Goal: Information Seeking & Learning: Check status

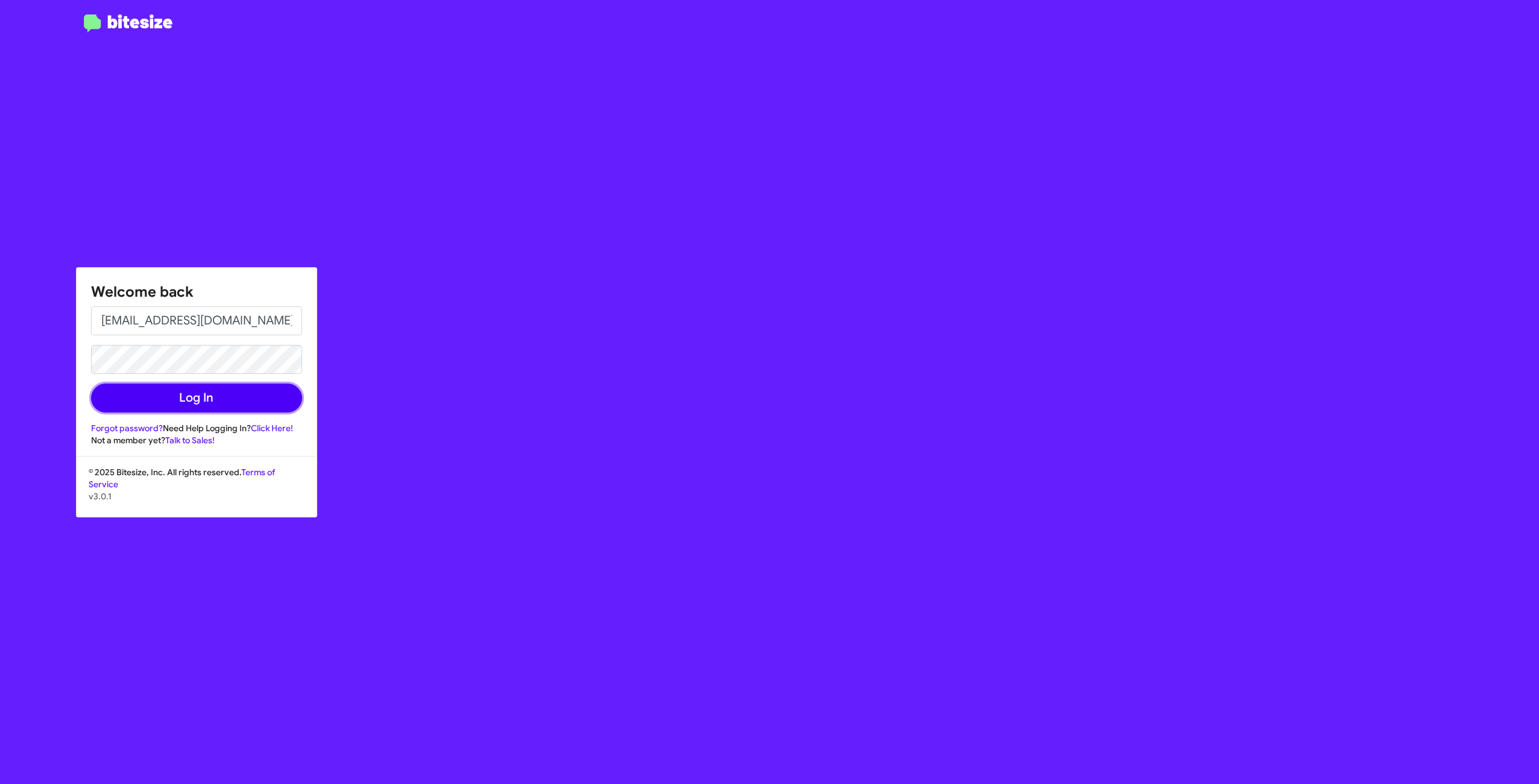
click at [237, 393] on button "Log In" at bounding box center [196, 398] width 211 height 29
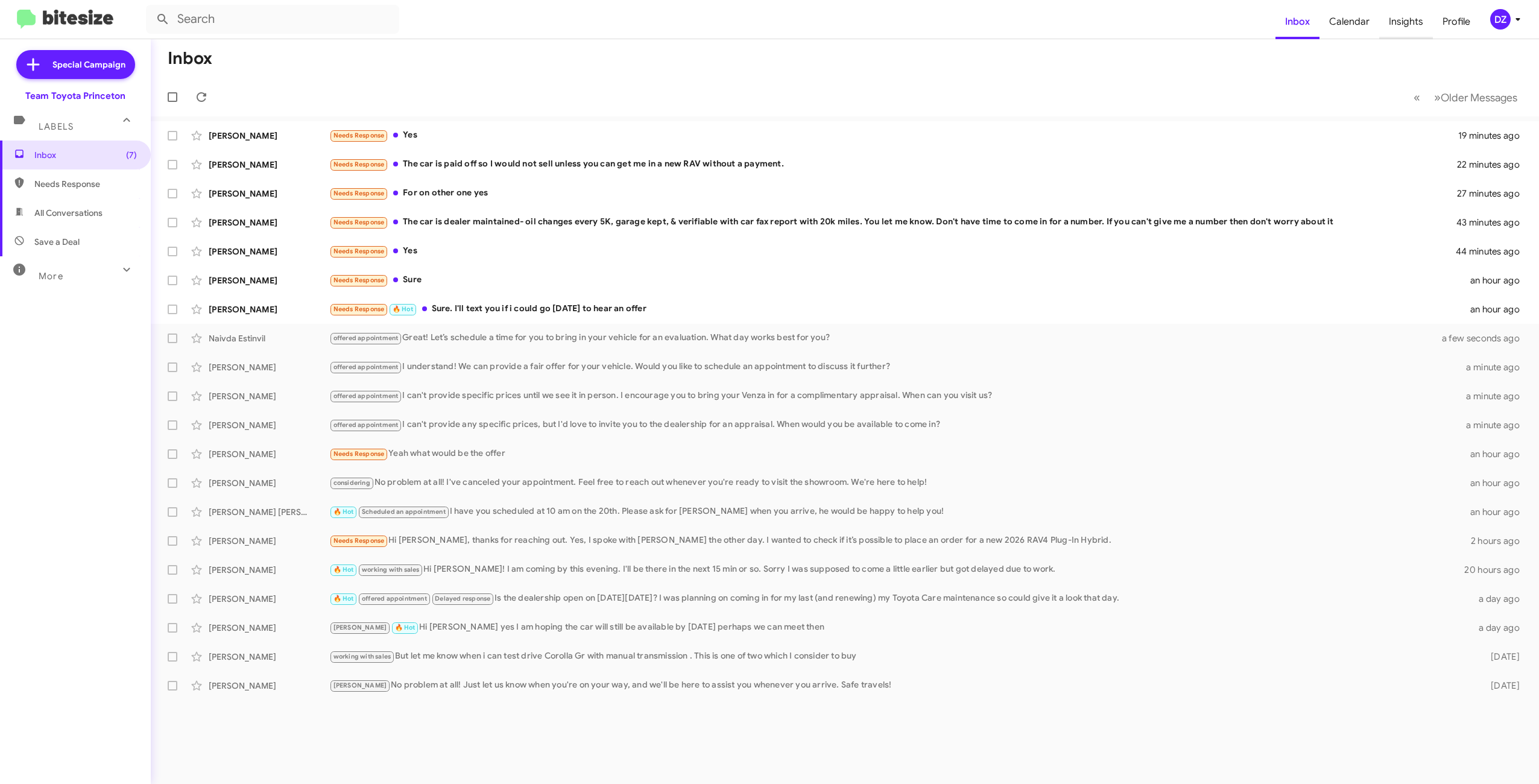
click at [1406, 28] on span "Insights" at bounding box center [1406, 22] width 54 height 35
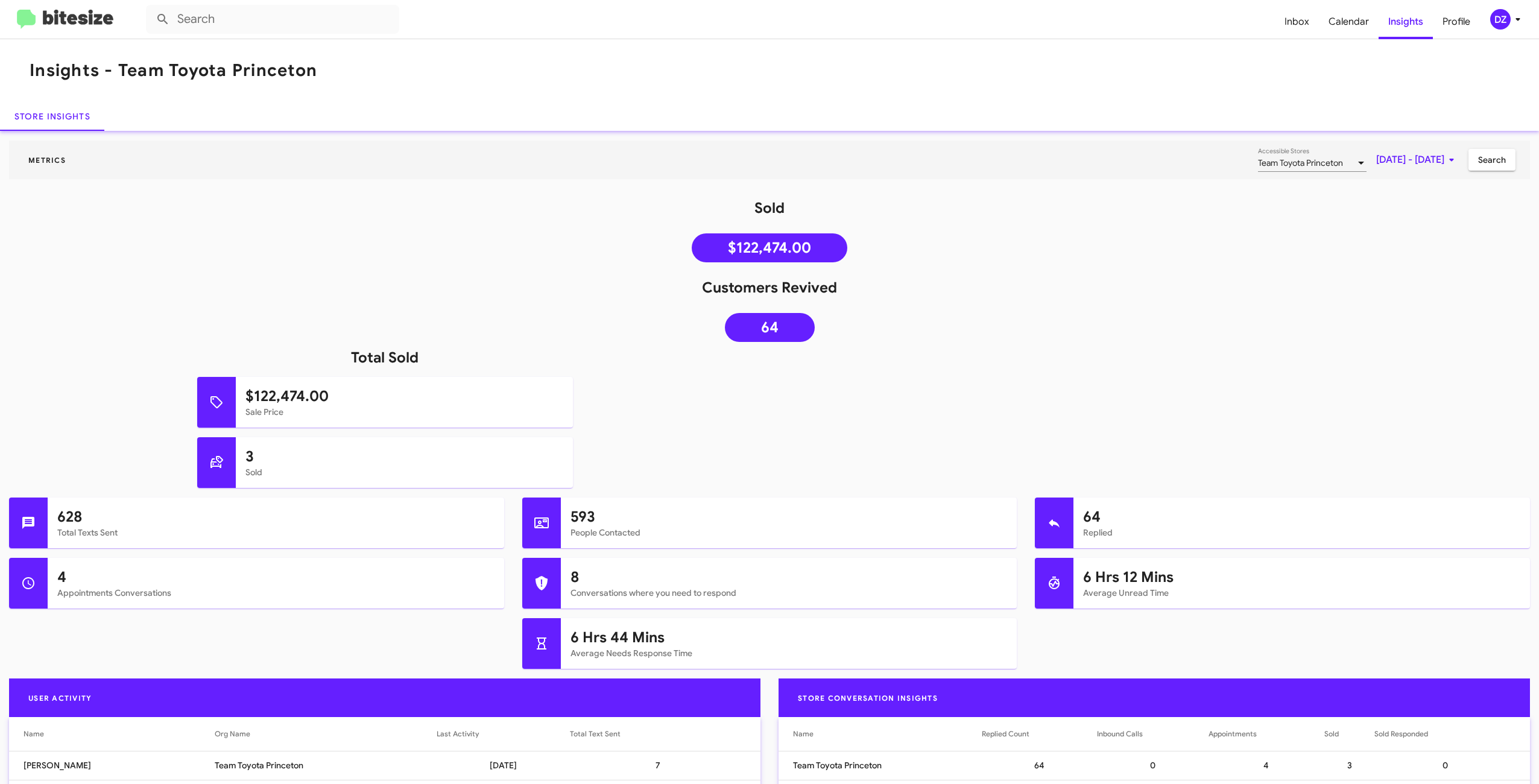
click at [1288, 163] on span "Team Toyota Princeton" at bounding box center [1300, 163] width 85 height 11
click at [1252, 215] on span "Team Toyota Langhorne" at bounding box center [1300, 214] width 165 height 25
click at [1204, 190] on mat-pseudo-checkbox at bounding box center [1208, 189] width 10 height 10
click at [1474, 266] on div at bounding box center [770, 392] width 1539 height 784
click at [1406, 162] on span "[DATE] - [DATE]" at bounding box center [1417, 160] width 82 height 22
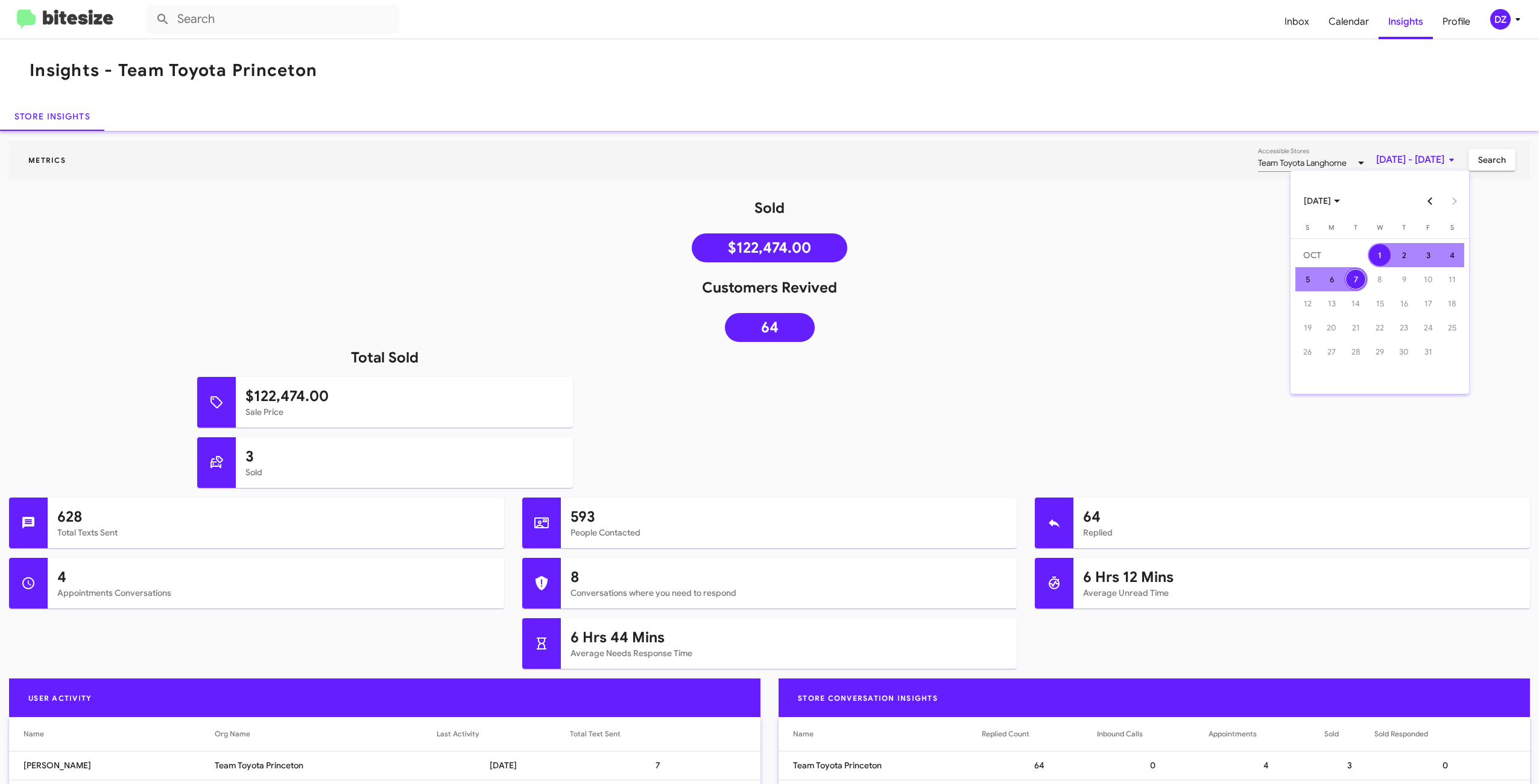
click at [1427, 203] on button "Previous month" at bounding box center [1430, 201] width 24 height 24
click at [1328, 273] on div "1" at bounding box center [1332, 280] width 22 height 22
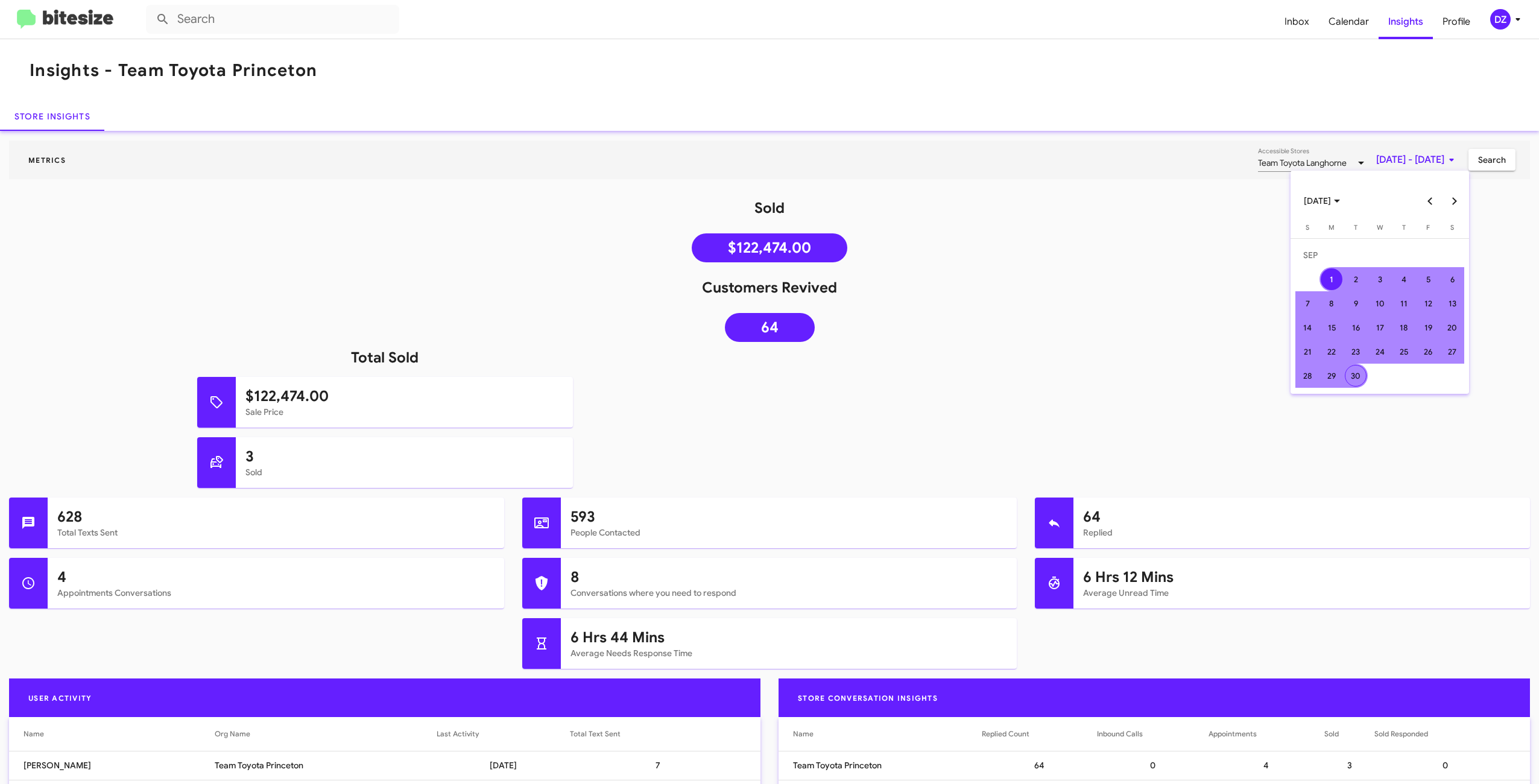
click at [1363, 377] on div "30" at bounding box center [1356, 376] width 22 height 22
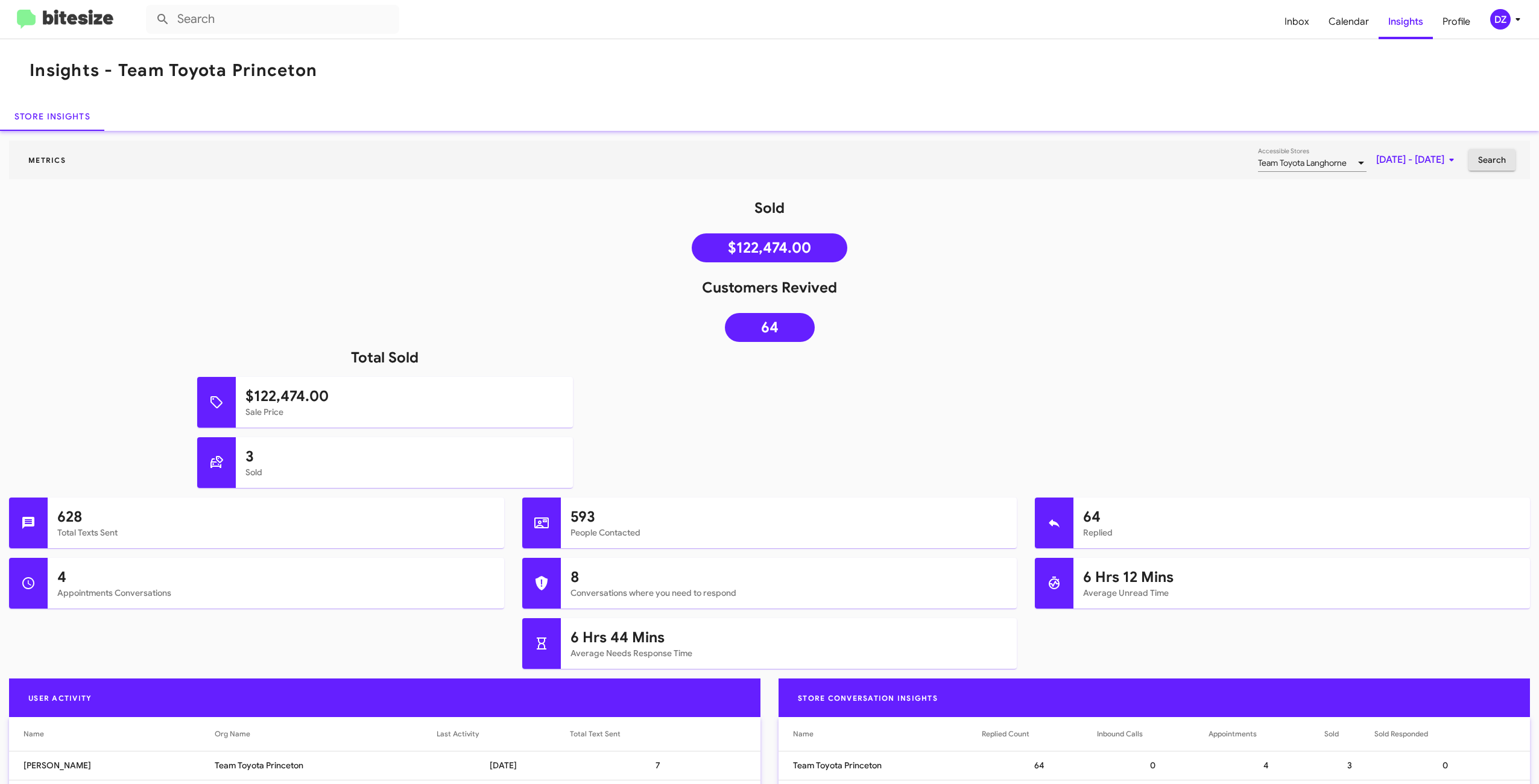
click at [1492, 167] on span "Search" at bounding box center [1492, 160] width 28 height 22
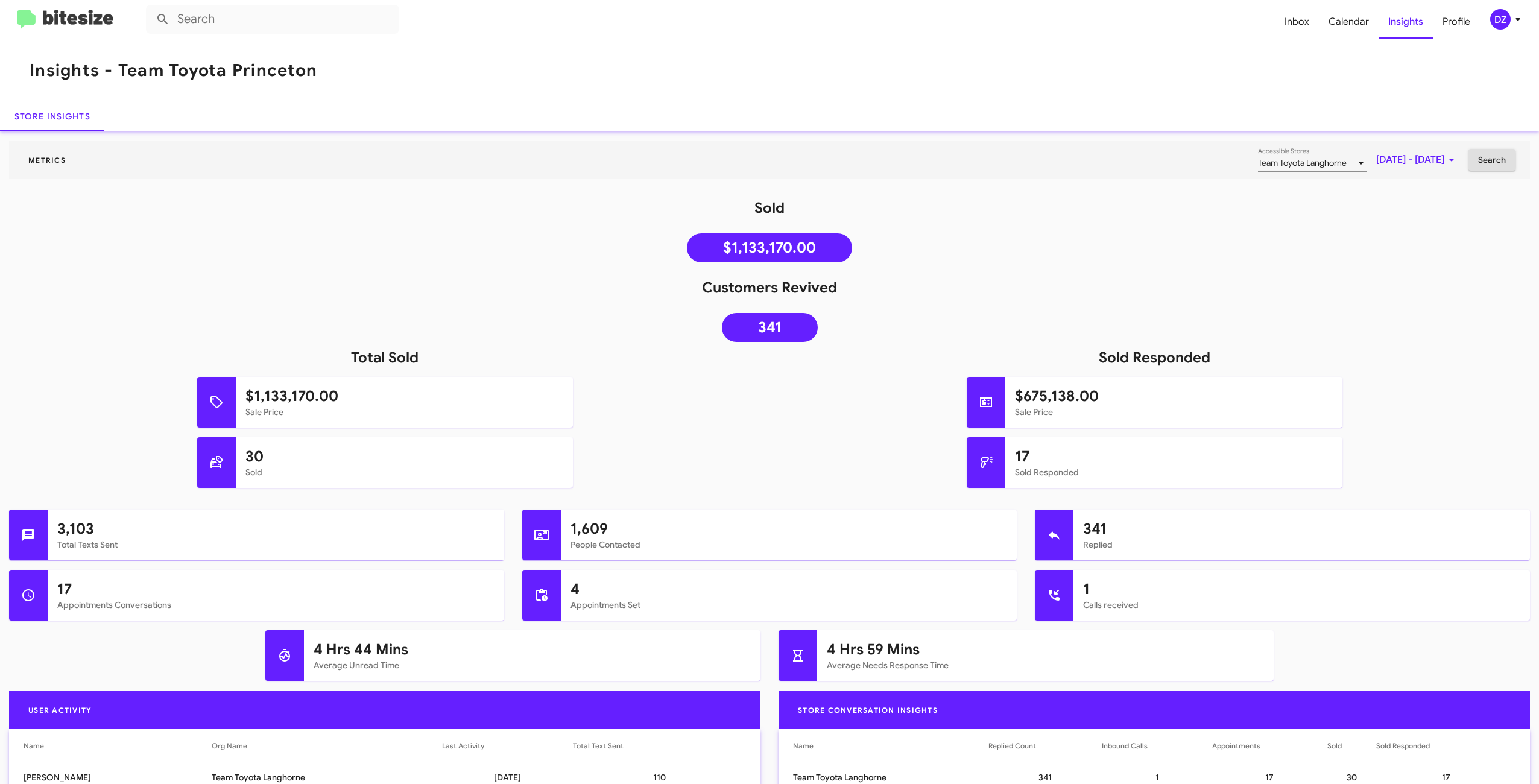
click at [982, 221] on div "Sold $1,133,170.00" at bounding box center [770, 233] width 1539 height 70
